Goal: Information Seeking & Learning: Learn about a topic

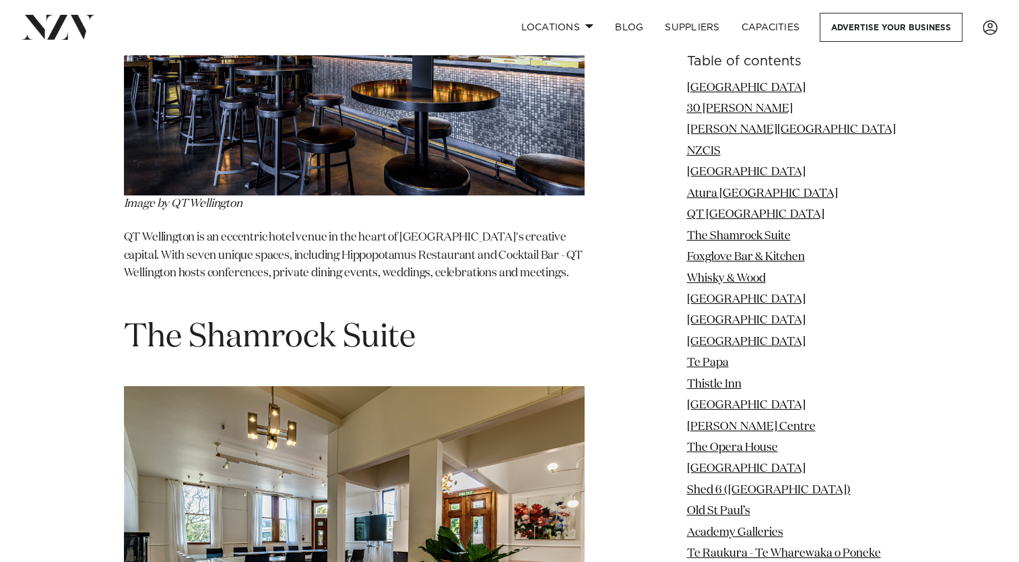
scroll to position [5057, 0]
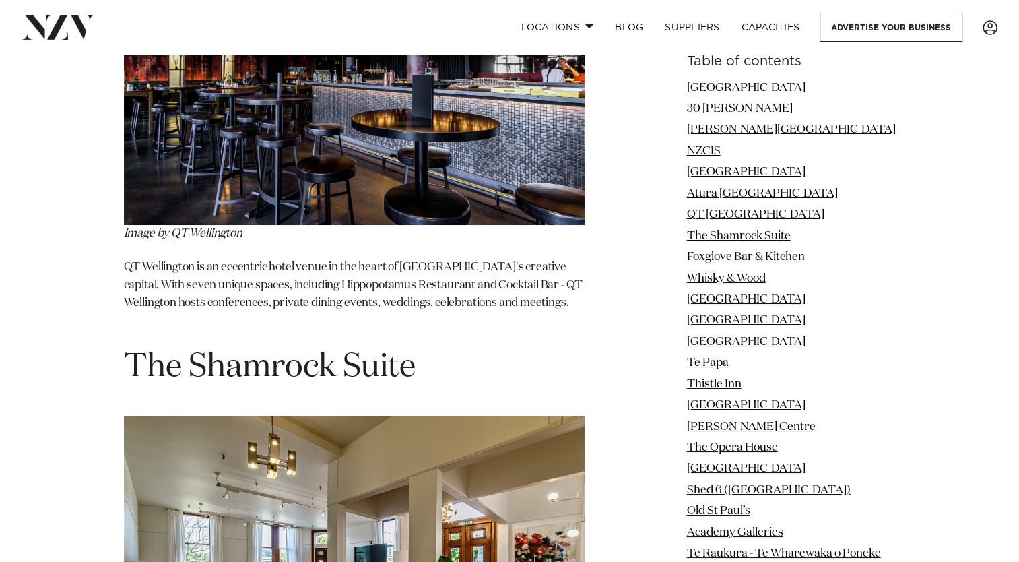
drag, startPoint x: 129, startPoint y: 209, endPoint x: 531, endPoint y: 209, distance: 401.9
copy h1 "[GEOGRAPHIC_DATA]"
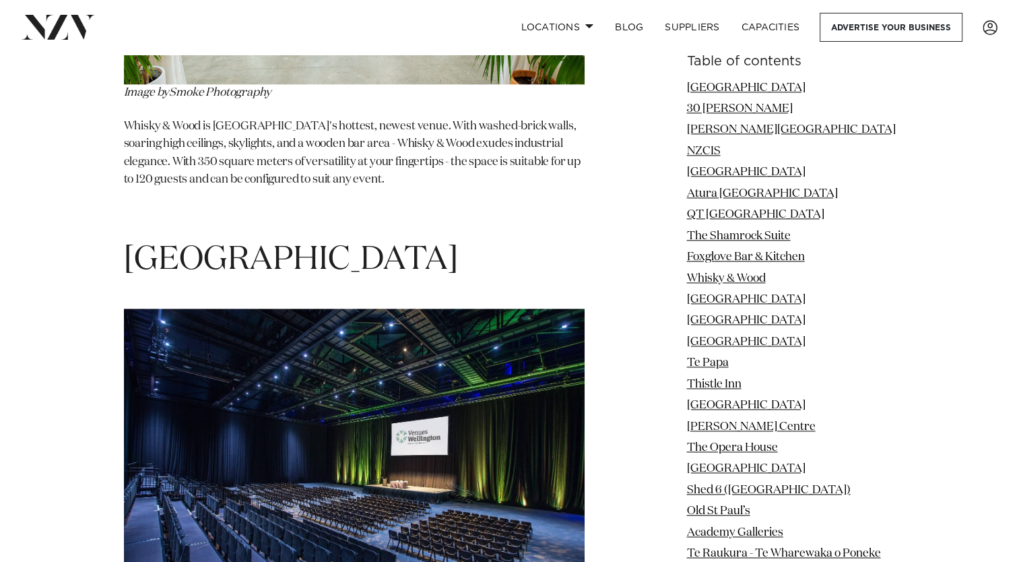
scroll to position [6740, 0]
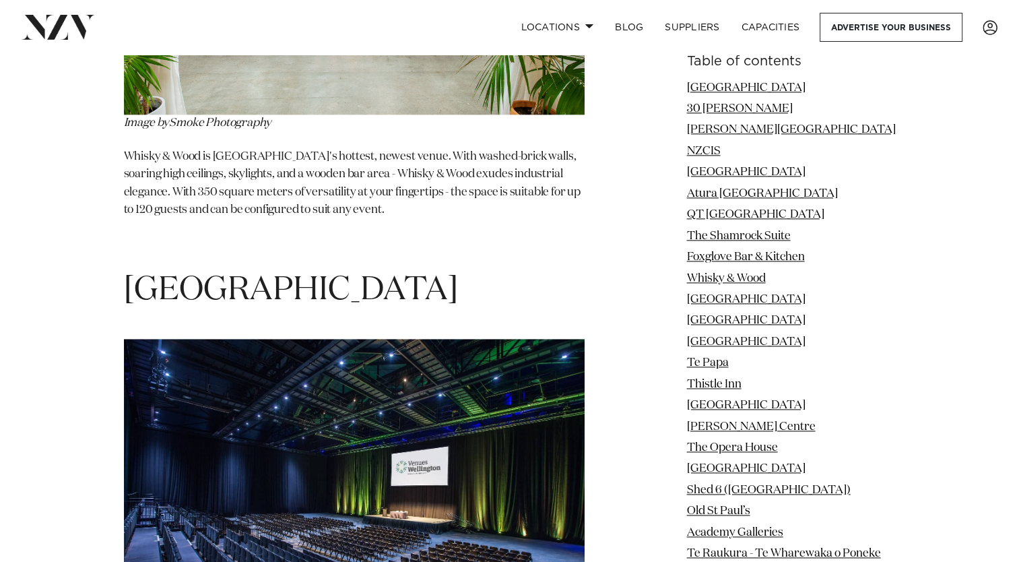
drag, startPoint x: 130, startPoint y: 121, endPoint x: 579, endPoint y: 148, distance: 449.9
copy span "Te Raukura - Te Wharewaka o Poneke"
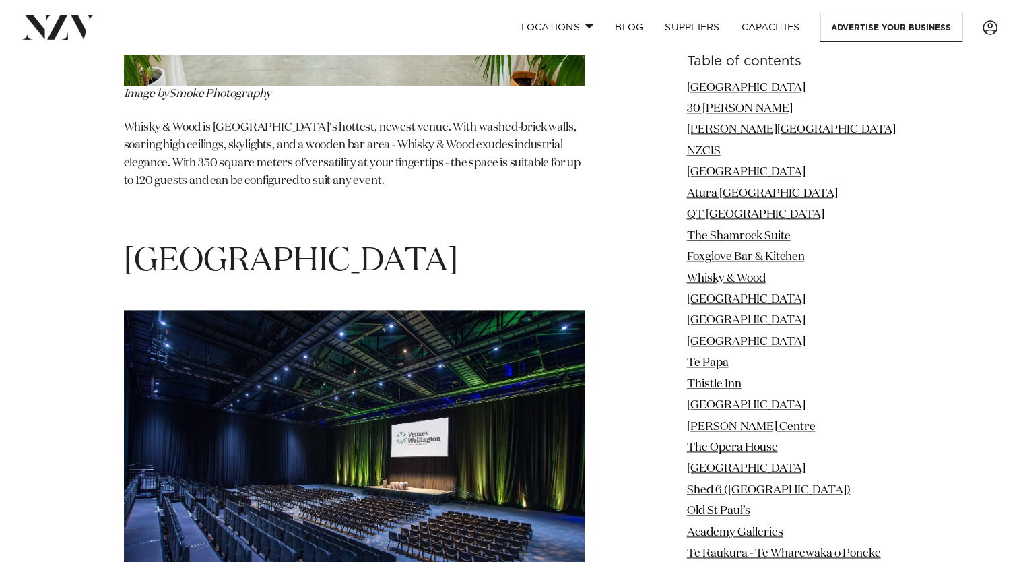
scroll to position [6761, 0]
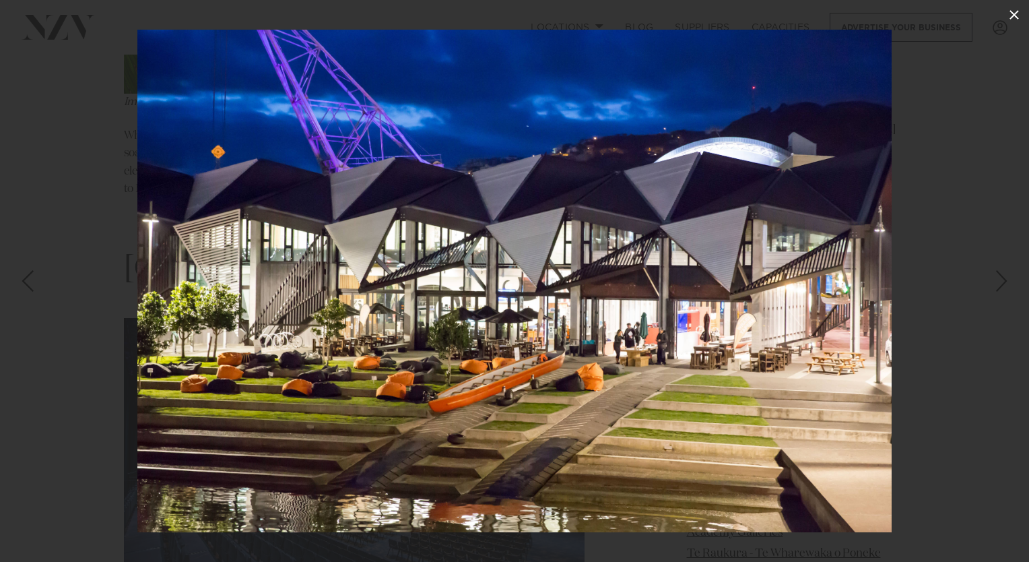
click at [1018, 14] on icon at bounding box center [1014, 15] width 16 height 16
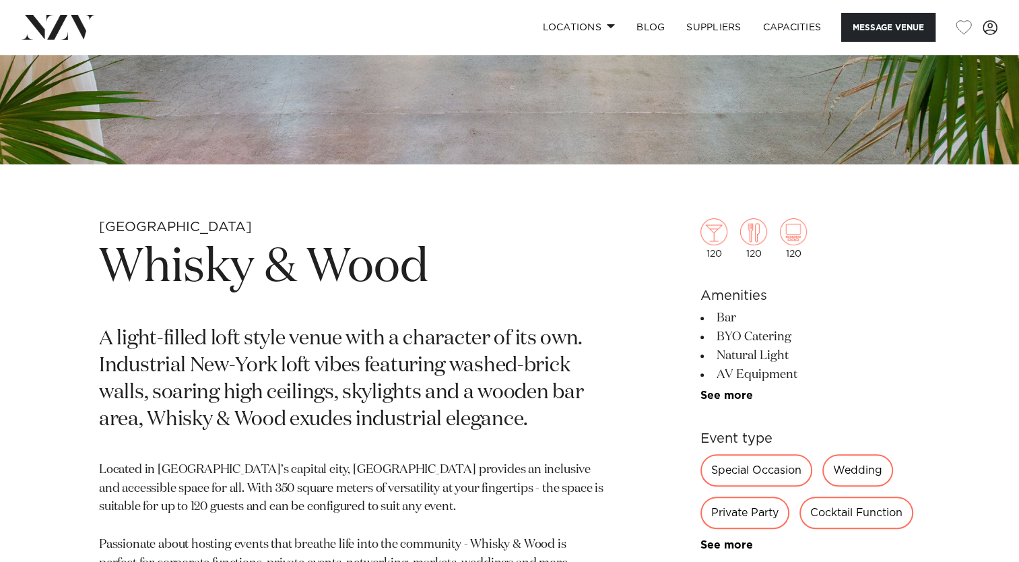
scroll to position [269, 0]
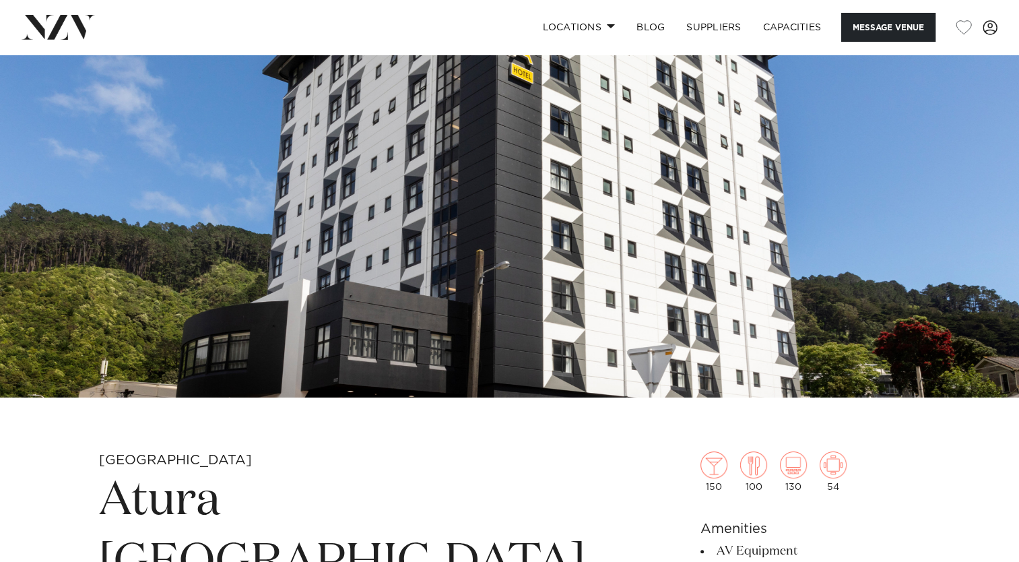
scroll to position [135, 0]
